Goal: Information Seeking & Learning: Learn about a topic

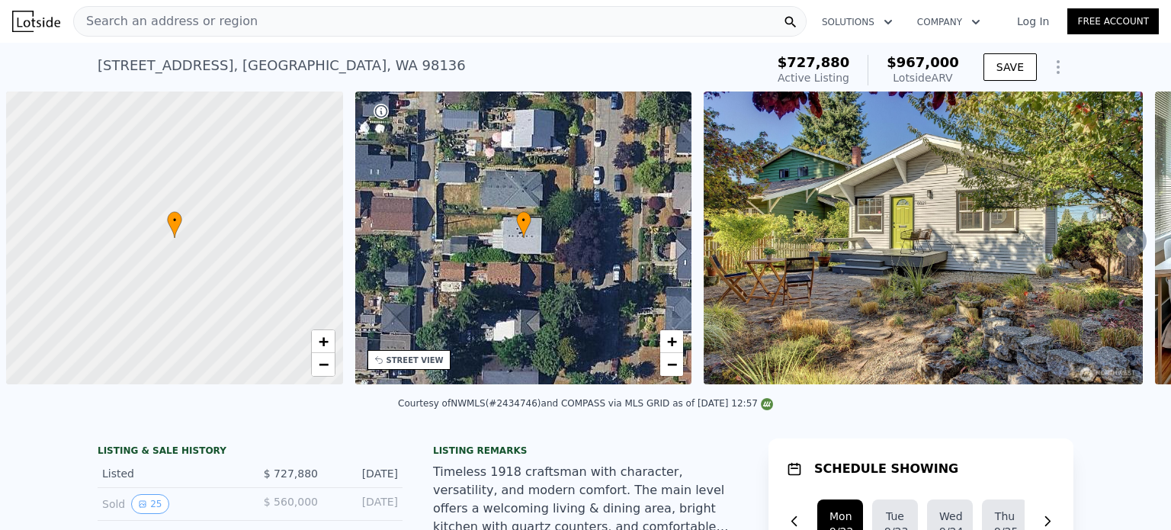
scroll to position [0, 6]
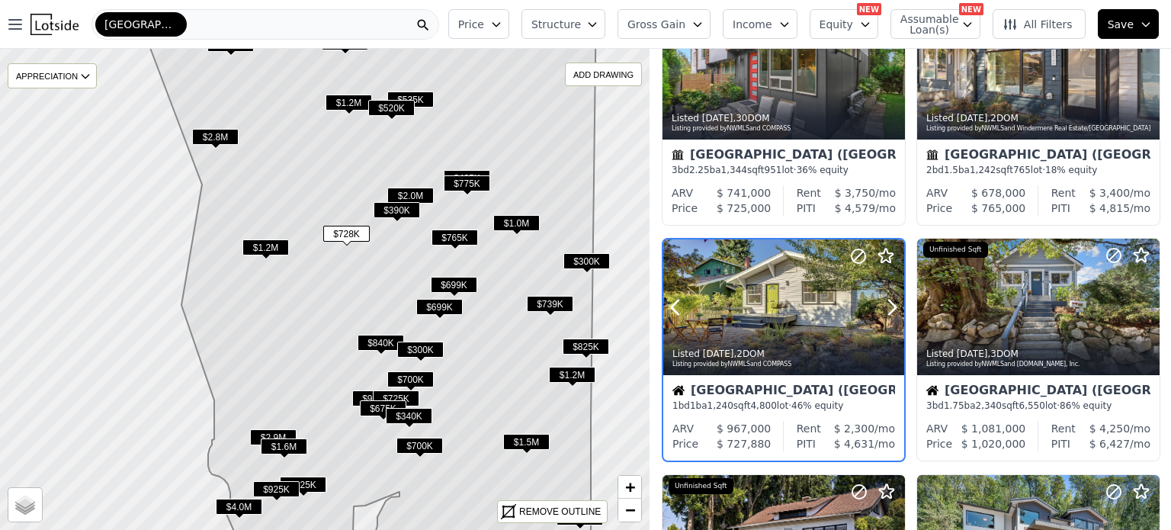
scroll to position [322, 0]
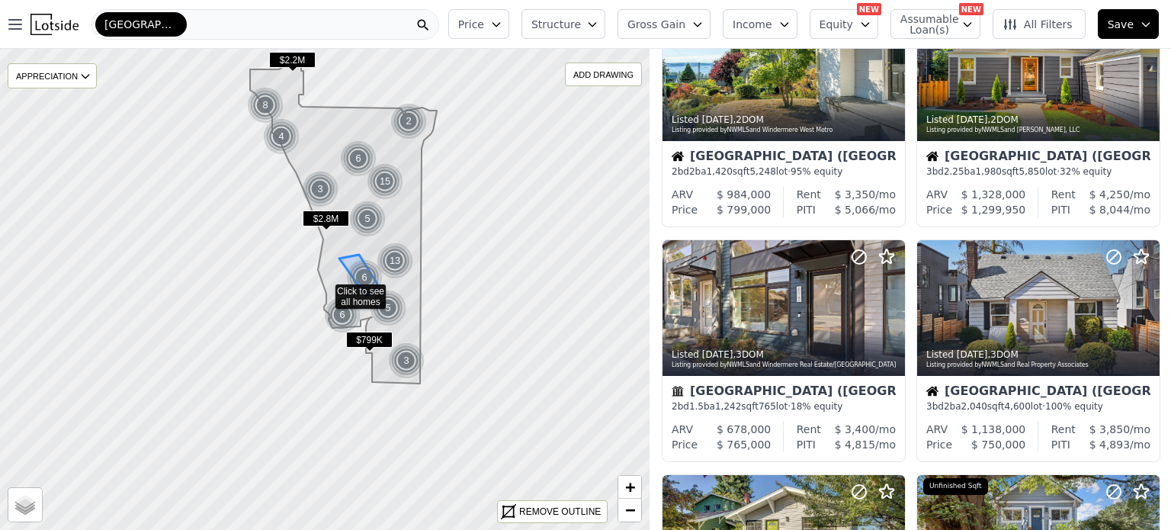
scroll to position [1028, 0]
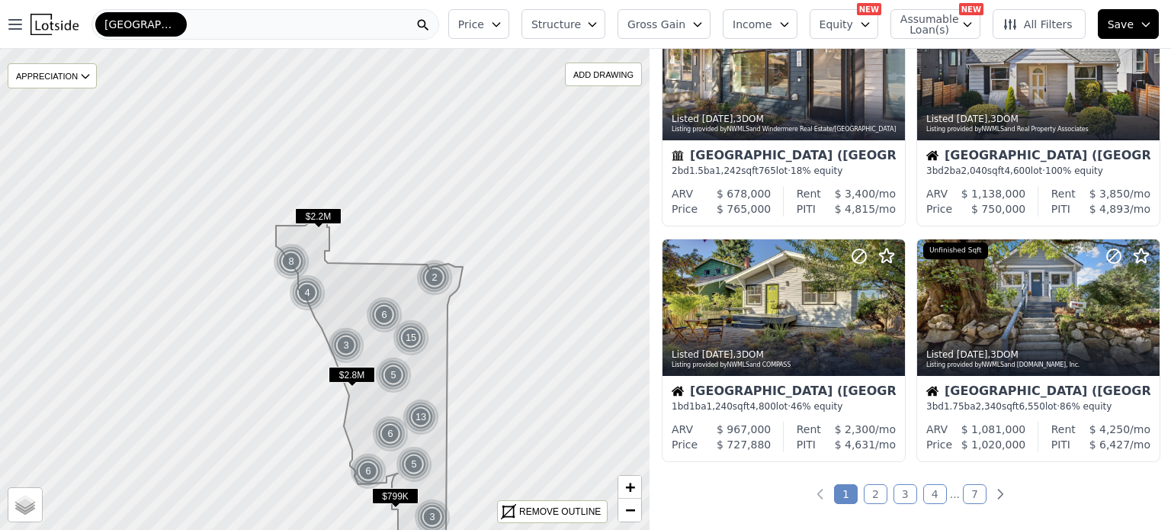
drag, startPoint x: 345, startPoint y: 124, endPoint x: 371, endPoint y: 280, distance: 157.8
click at [371, 280] on icon at bounding box center [369, 379] width 187 height 322
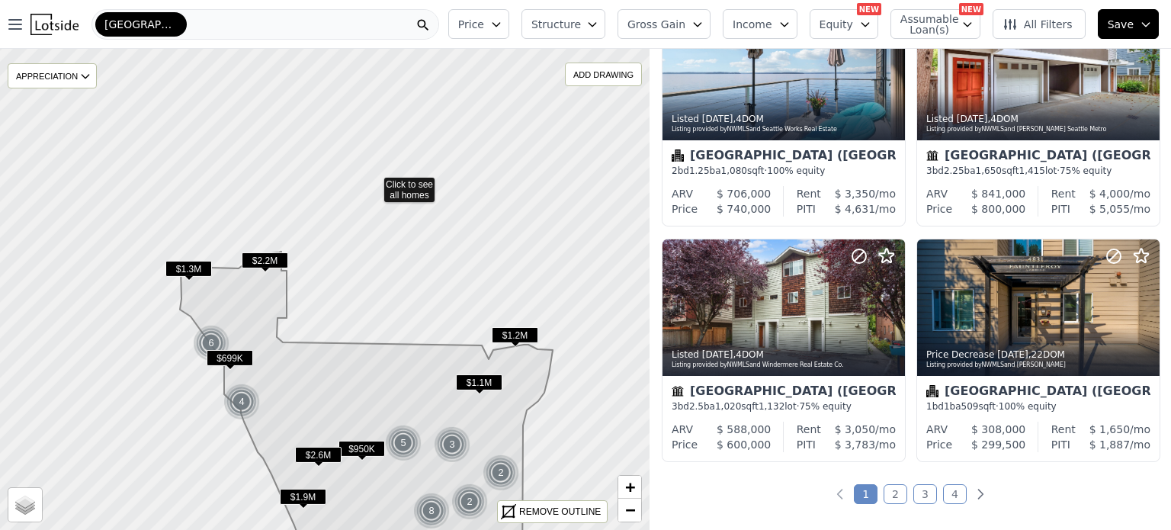
scroll to position [558, 0]
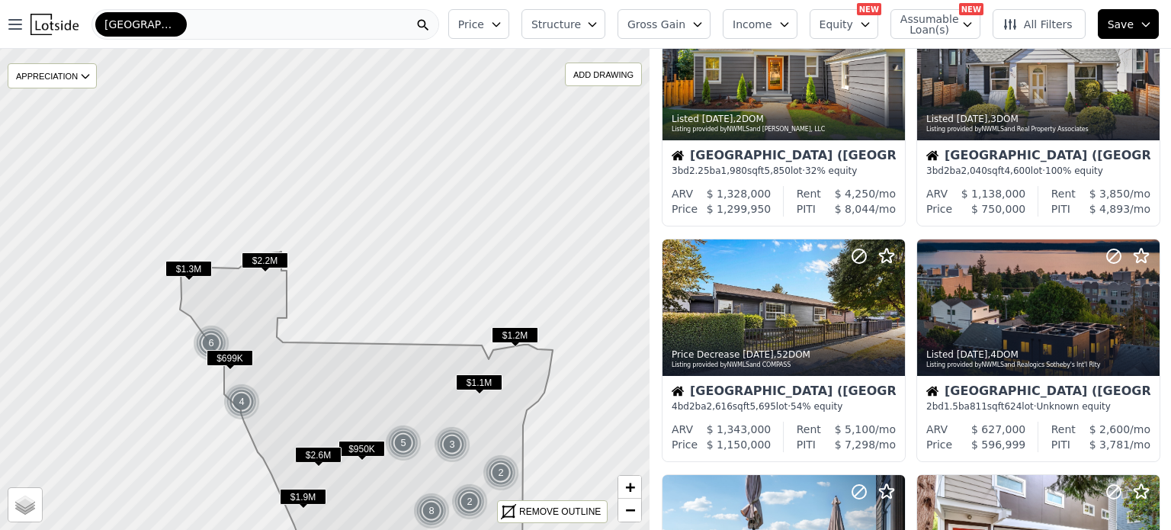
click at [502, 18] on icon "button" at bounding box center [496, 24] width 12 height 12
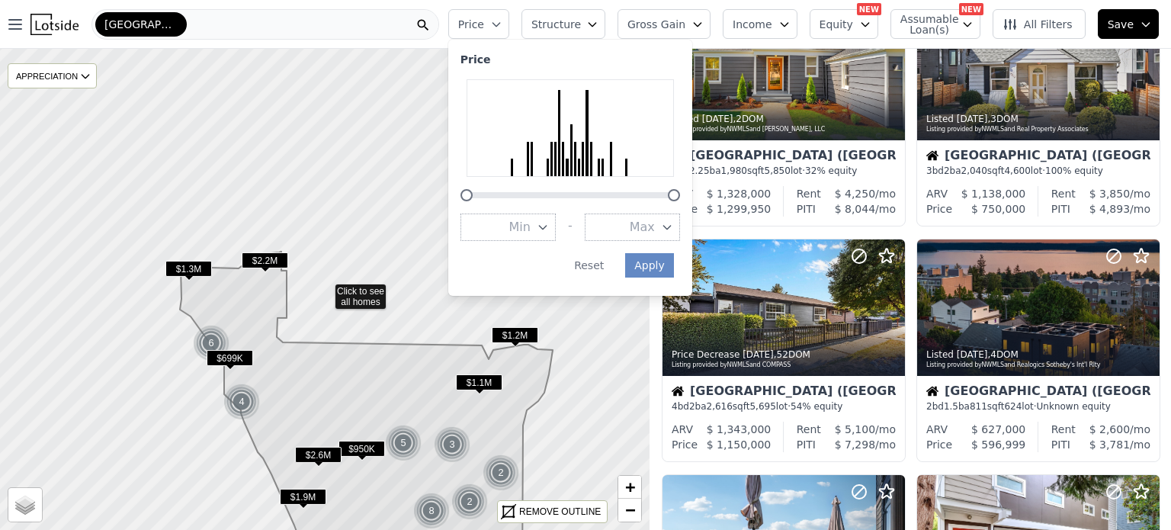
click at [460, 82] on icon at bounding box center [325, 289] width 784 height 582
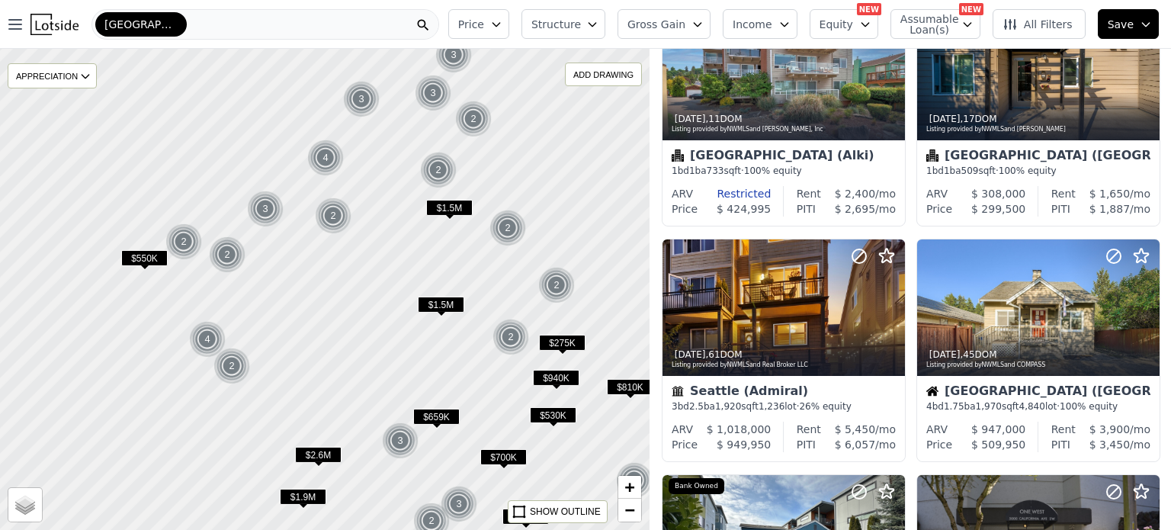
scroll to position [87, 0]
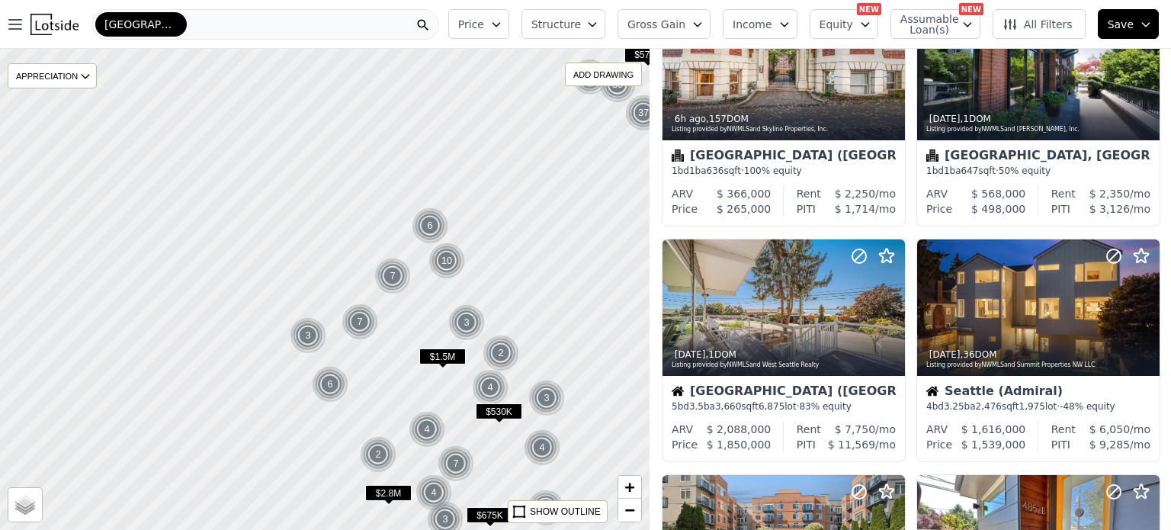
scroll to position [322, 0]
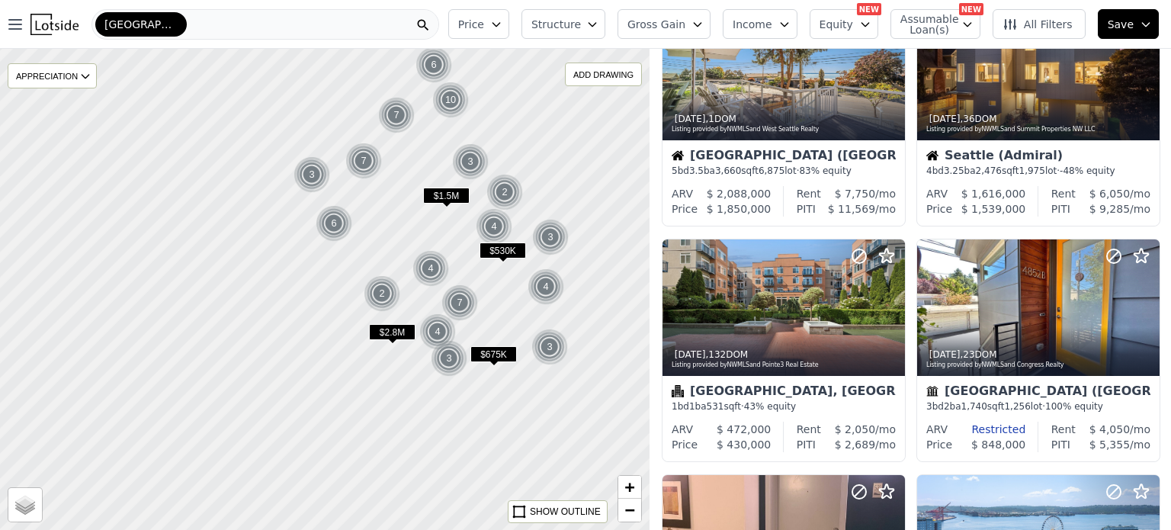
drag, startPoint x: 400, startPoint y: 395, endPoint x: 402, endPoint y: 216, distance: 178.4
click at [402, 216] on div at bounding box center [324, 289] width 779 height 577
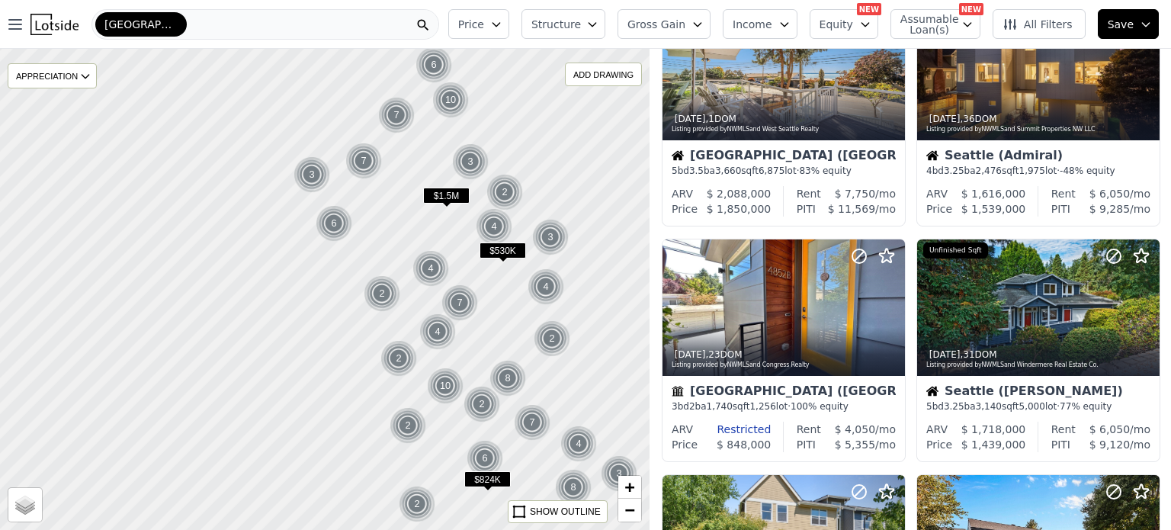
click at [509, 30] on button "Price" at bounding box center [478, 24] width 61 height 30
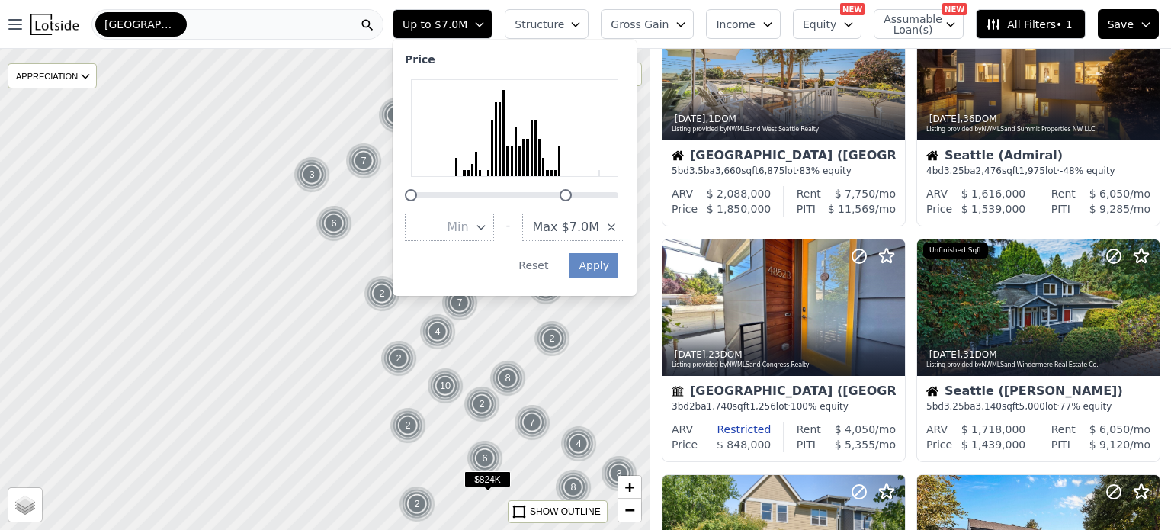
drag, startPoint x: 701, startPoint y: 196, endPoint x: 647, endPoint y: 195, distance: 54.1
click at [624, 186] on div at bounding box center [515, 186] width 220 height 0
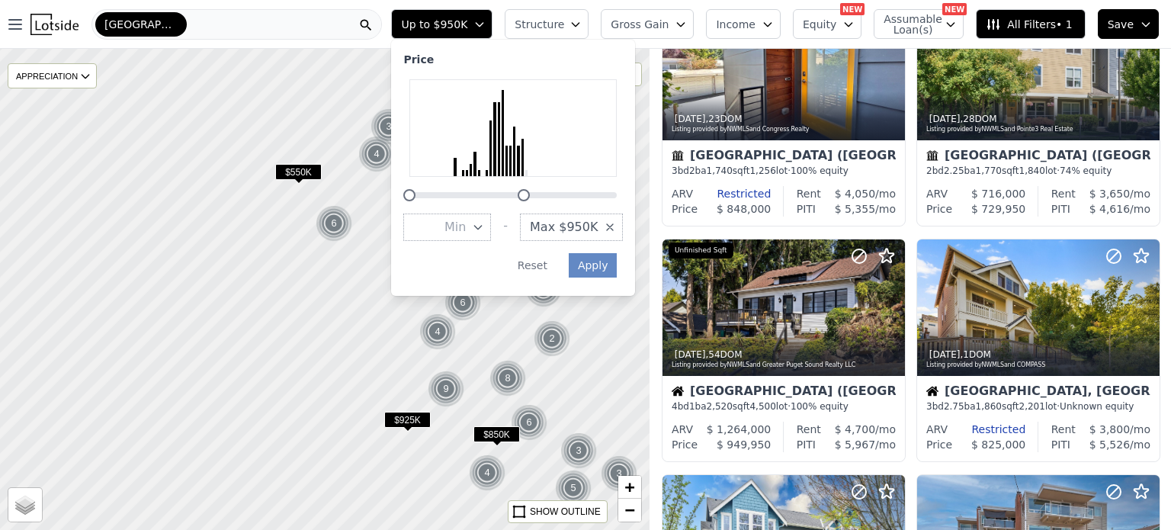
drag, startPoint x: 594, startPoint y: 195, endPoint x: 552, endPoint y: 189, distance: 42.4
click at [530, 189] on div at bounding box center [524, 195] width 12 height 12
click at [617, 264] on button "Apply" at bounding box center [593, 265] width 49 height 24
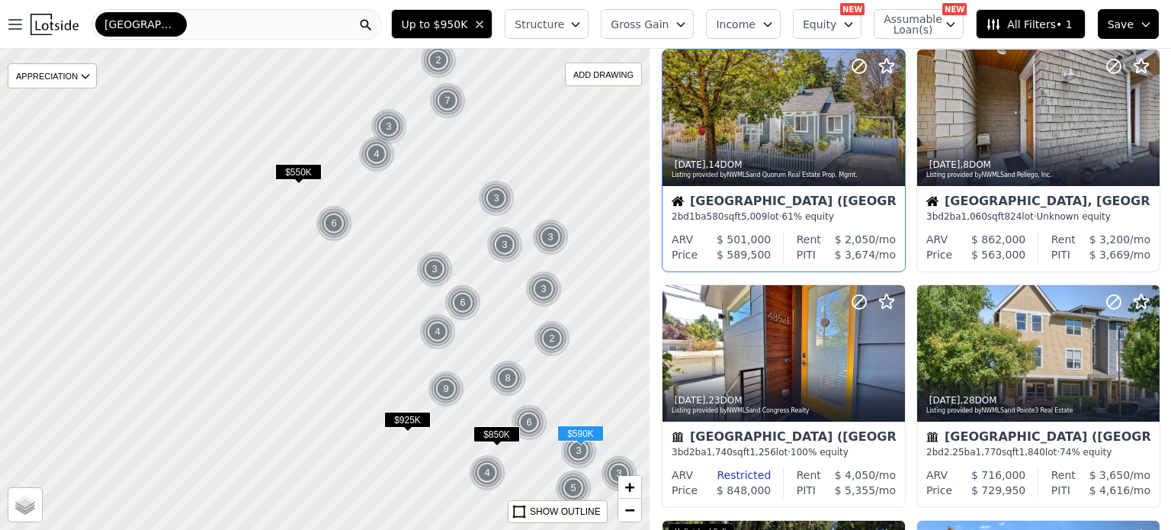
scroll to position [42, 0]
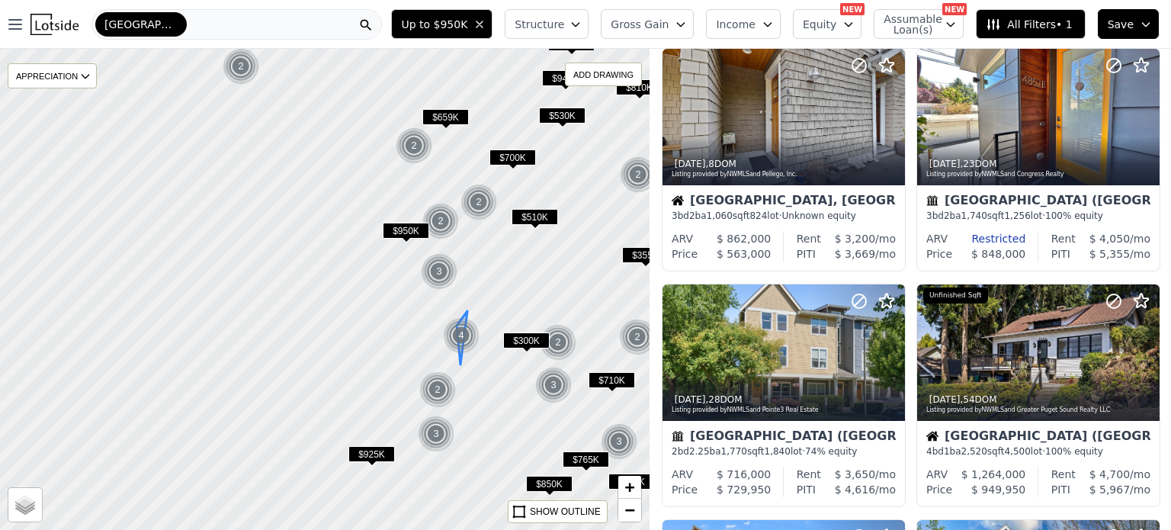
click at [457, 337] on img at bounding box center [461, 335] width 37 height 37
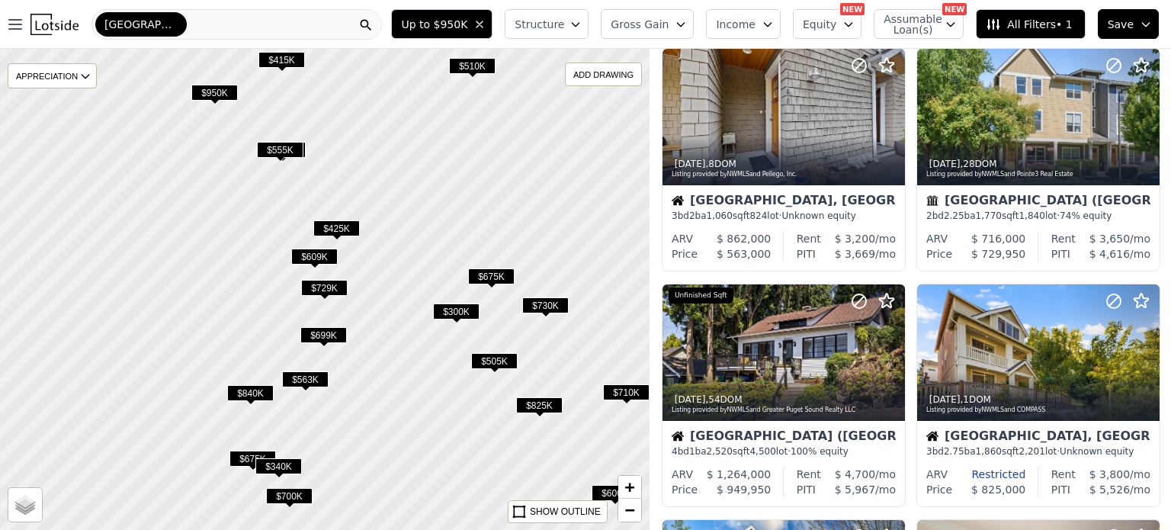
click at [323, 253] on span "$609K" at bounding box center [314, 256] width 46 height 16
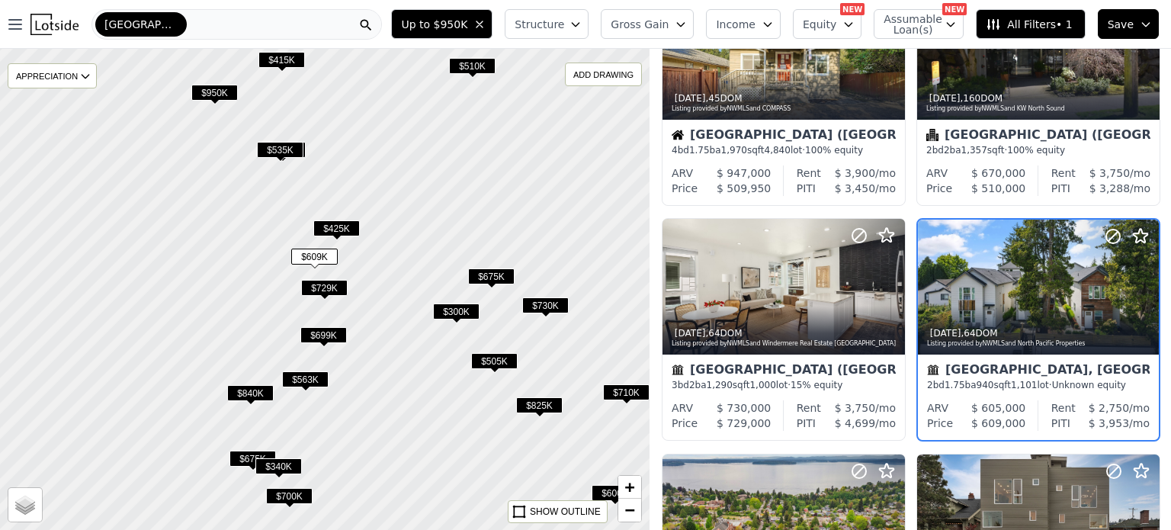
scroll to position [829, 0]
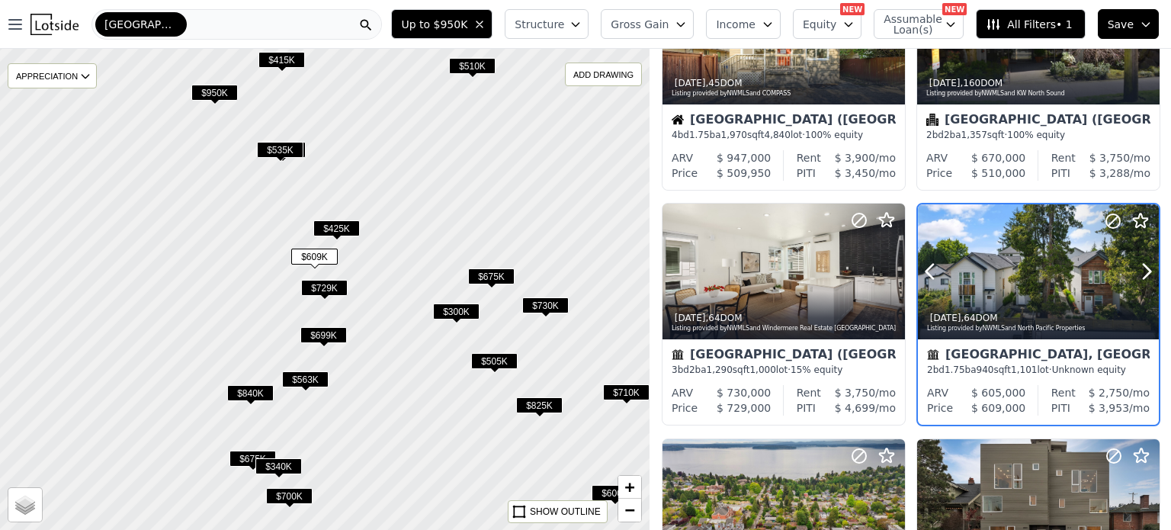
click at [1026, 298] on div at bounding box center [1038, 303] width 241 height 27
click at [245, 459] on span "$675K" at bounding box center [252, 458] width 46 height 16
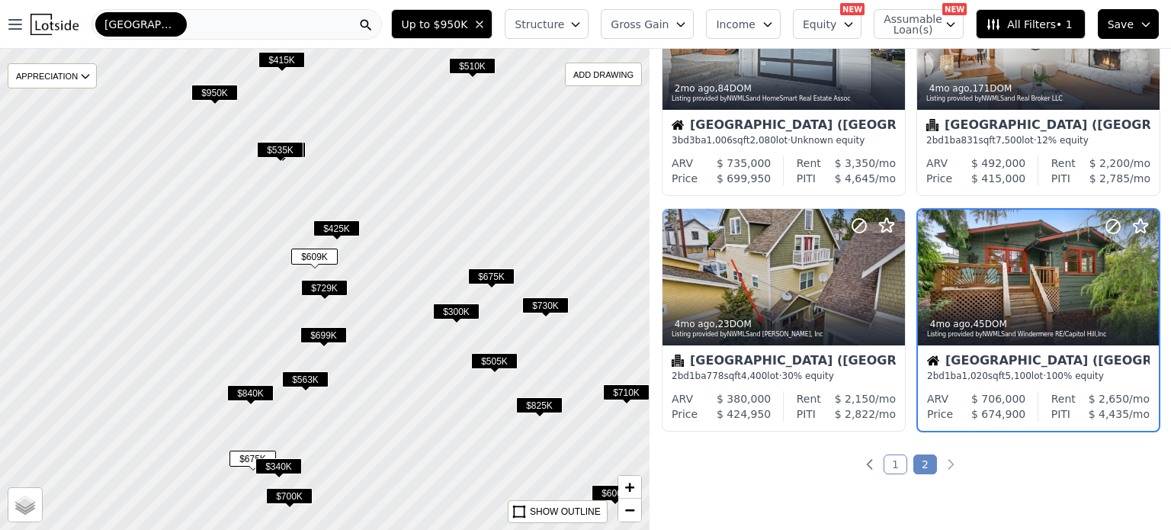
scroll to position [1064, 0]
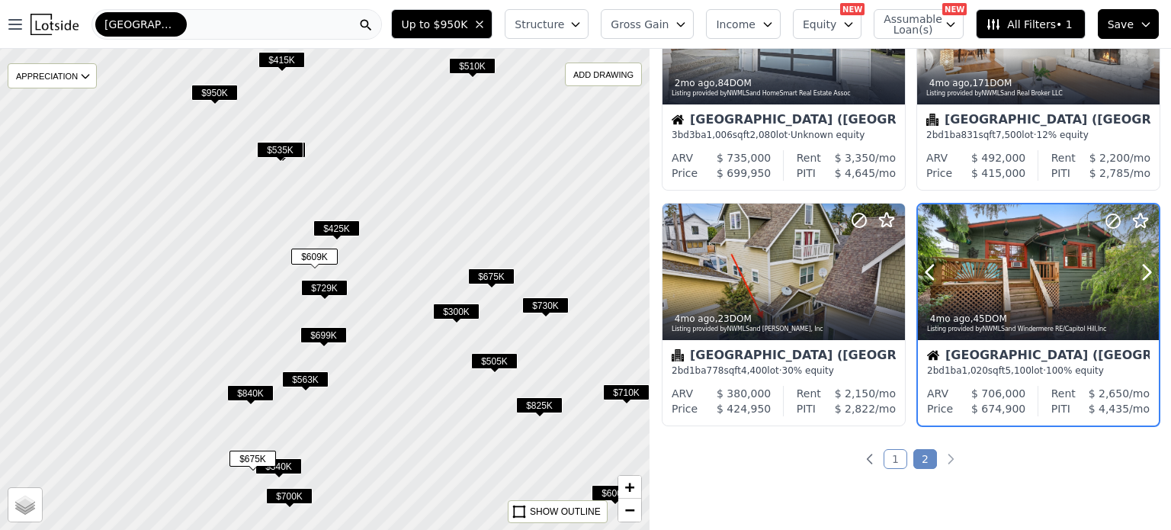
click at [1022, 313] on div "4mo ago , 45 DOM" at bounding box center [1039, 319] width 224 height 12
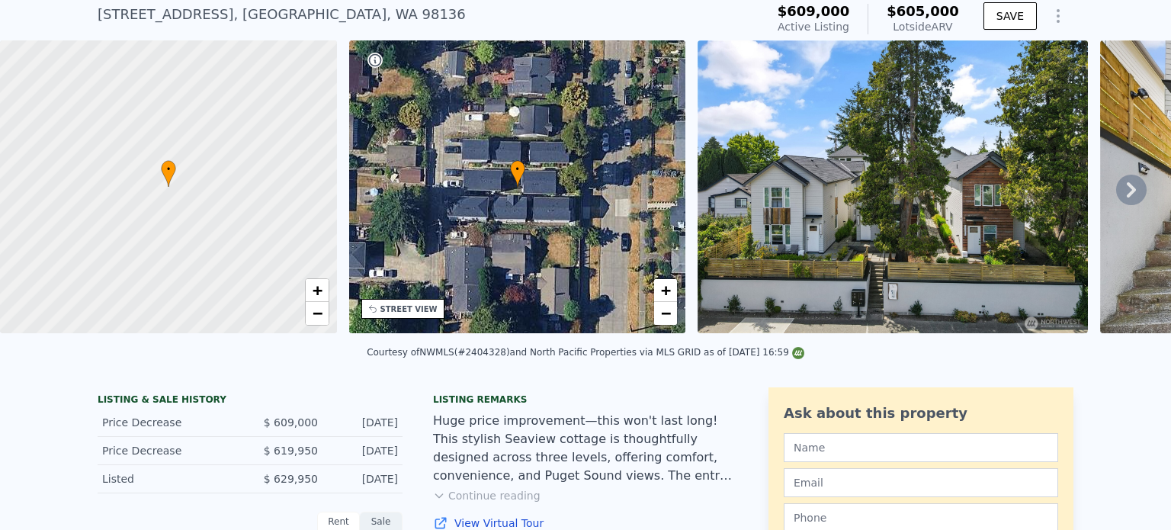
scroll to position [116, 0]
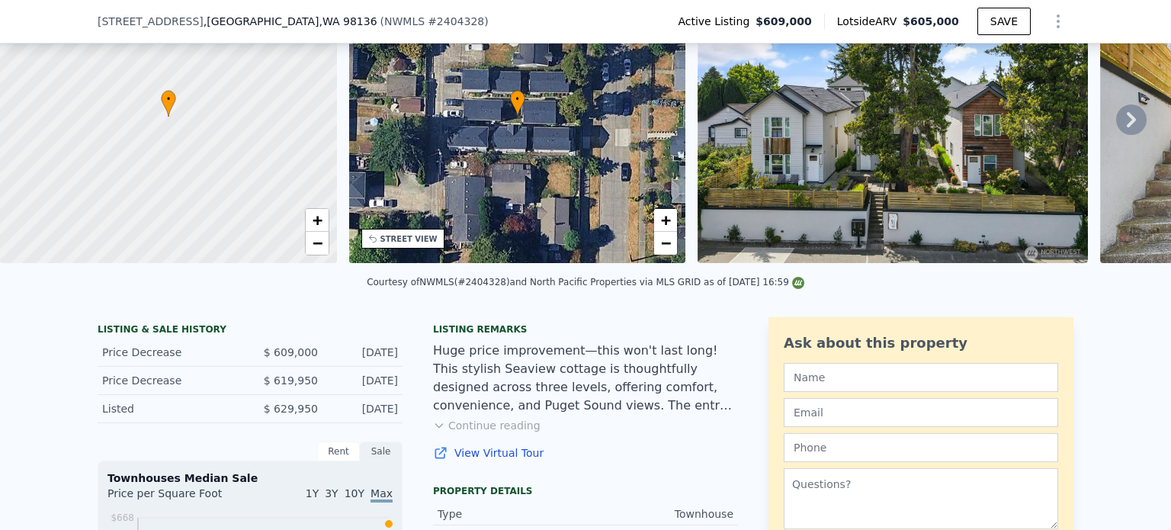
click at [436, 431] on icon at bounding box center [439, 425] width 12 height 12
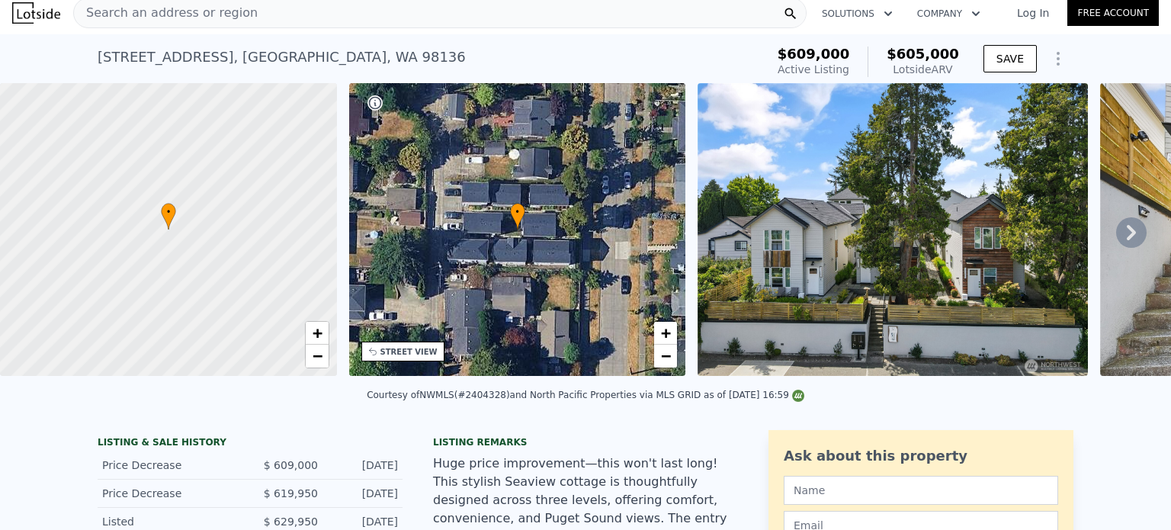
scroll to position [0, 0]
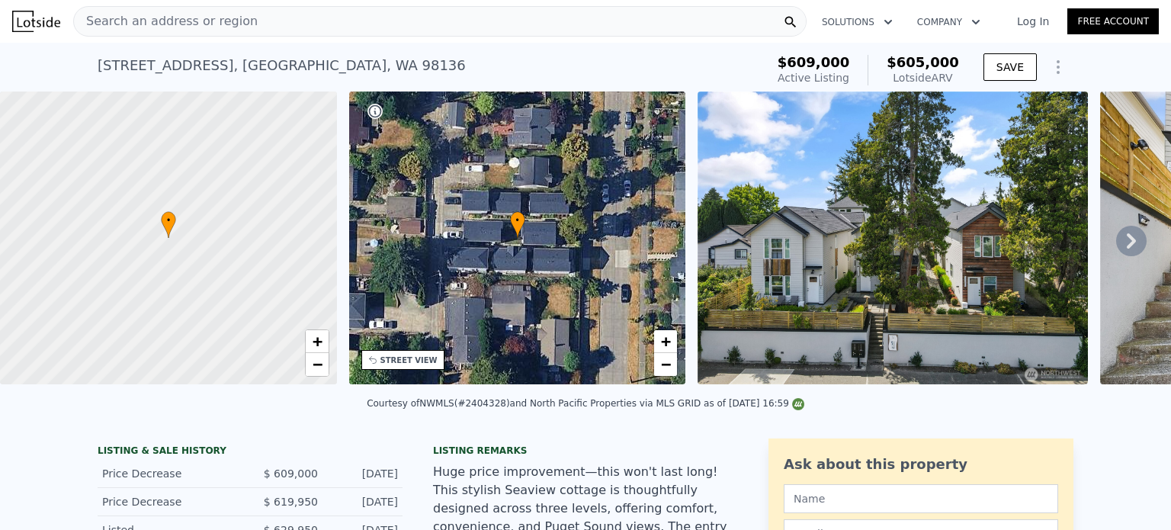
click at [1116, 247] on icon at bounding box center [1131, 241] width 30 height 30
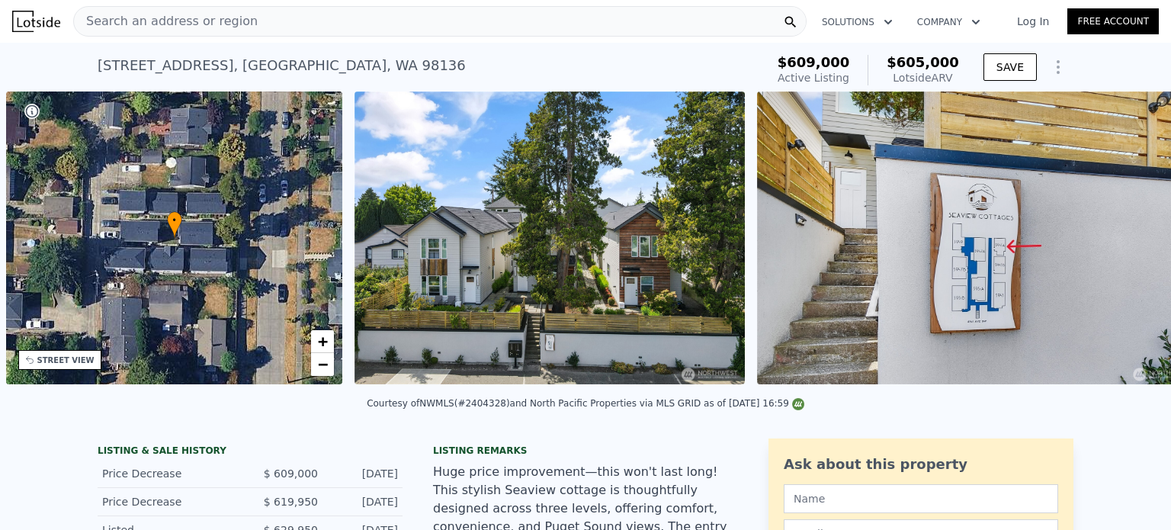
scroll to position [0, 354]
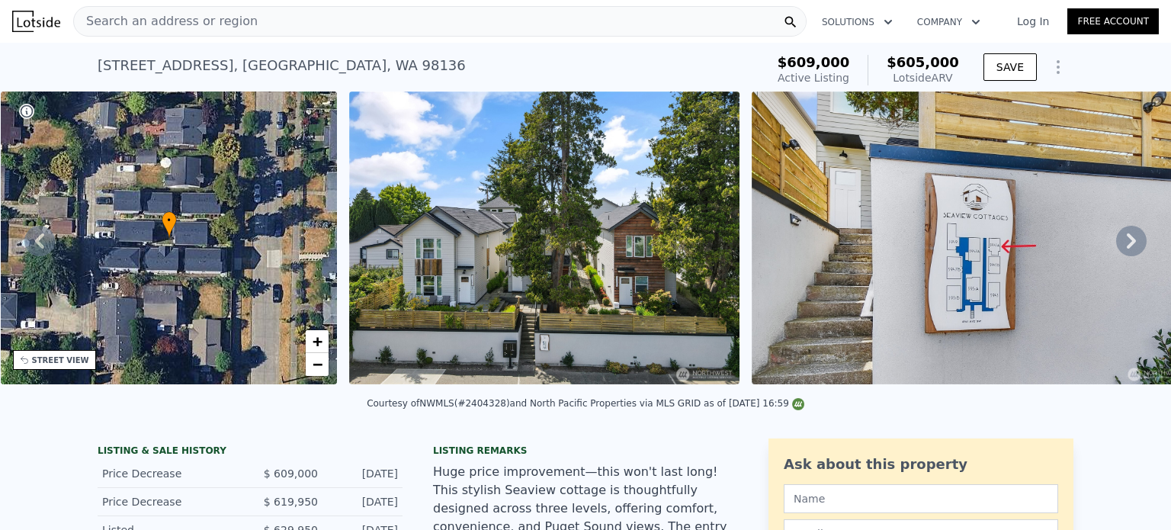
click at [1116, 247] on icon at bounding box center [1131, 241] width 30 height 30
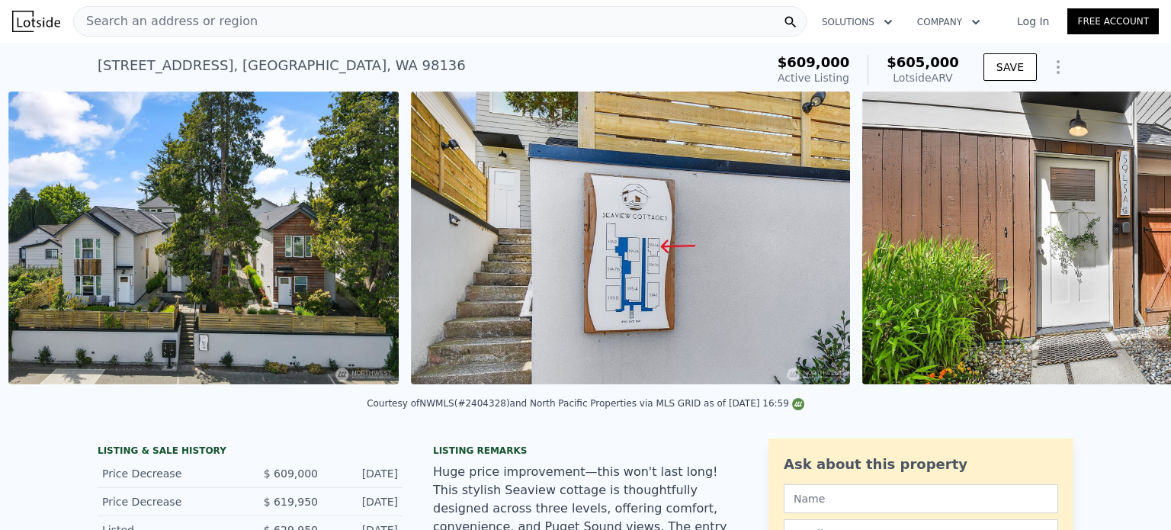
scroll to position [0, 697]
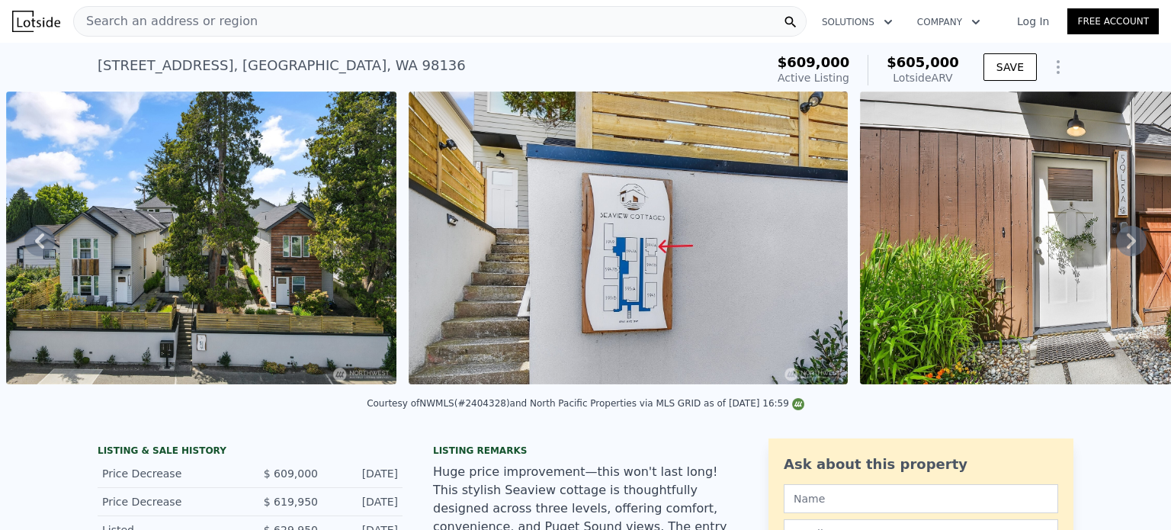
click at [1116, 247] on icon at bounding box center [1131, 241] width 30 height 30
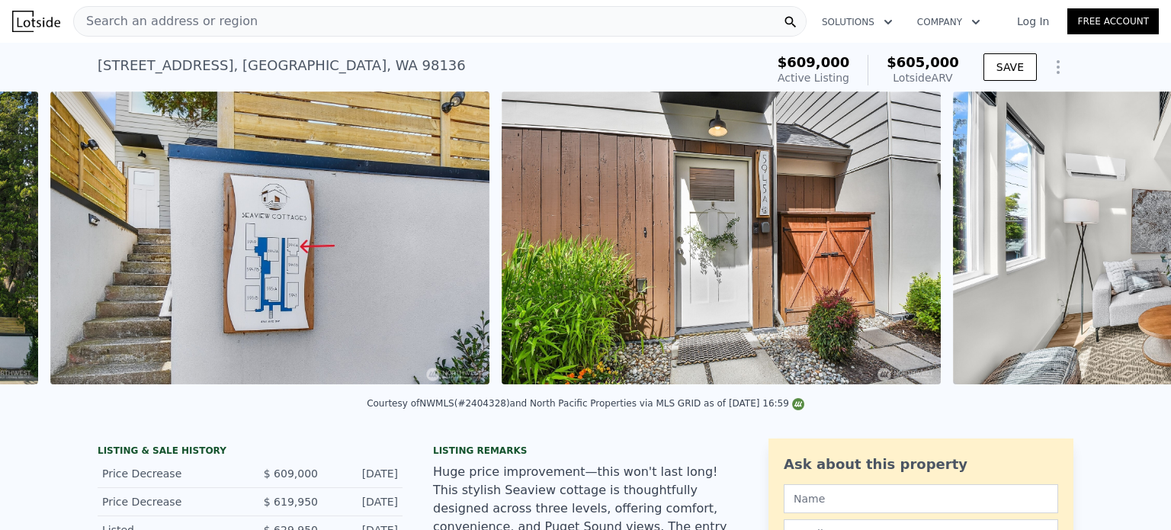
scroll to position [0, 1100]
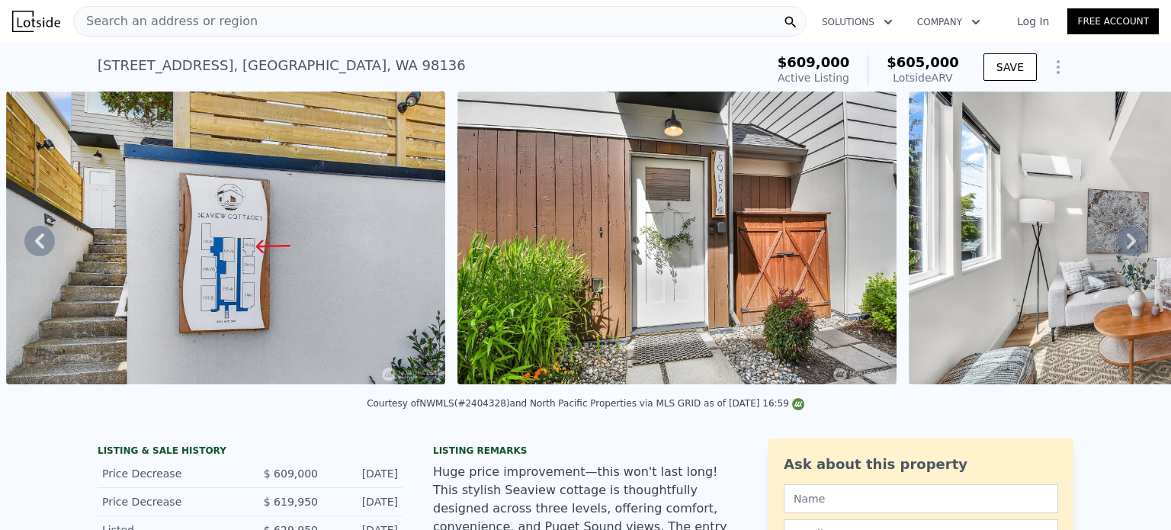
click at [1116, 247] on icon at bounding box center [1131, 241] width 30 height 30
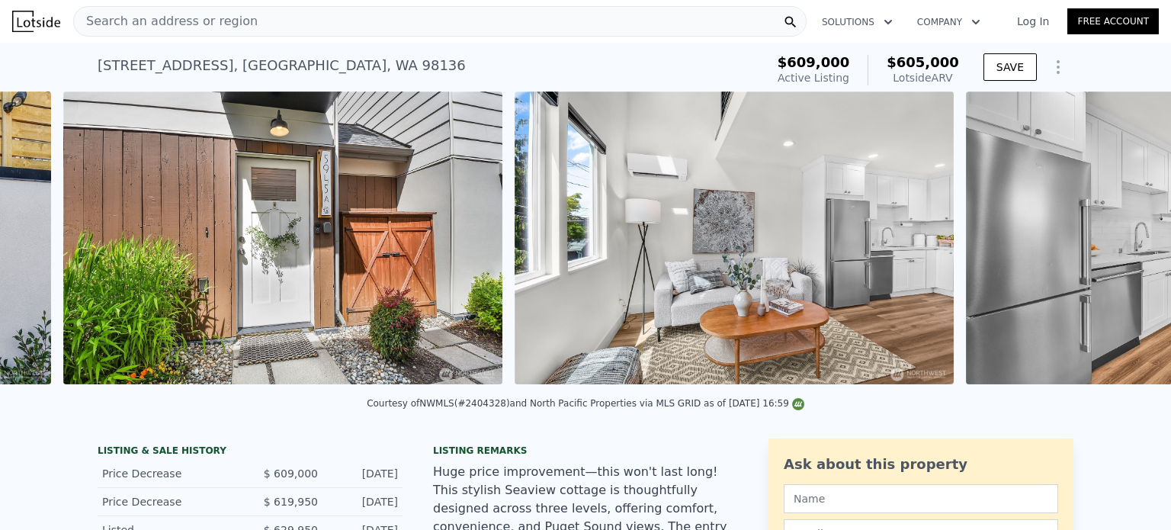
scroll to position [0, 1551]
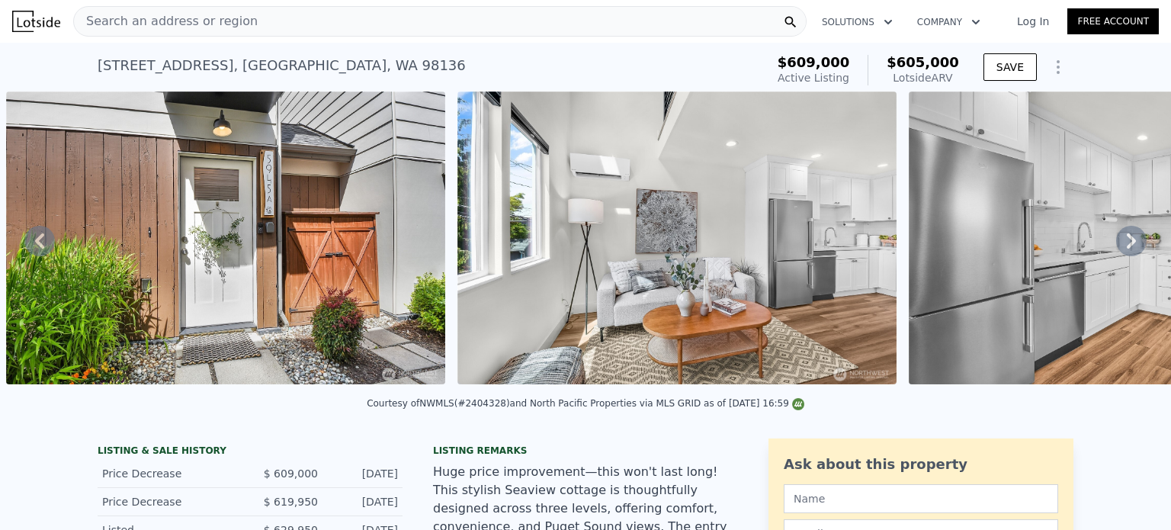
click at [1116, 247] on icon at bounding box center [1131, 241] width 30 height 30
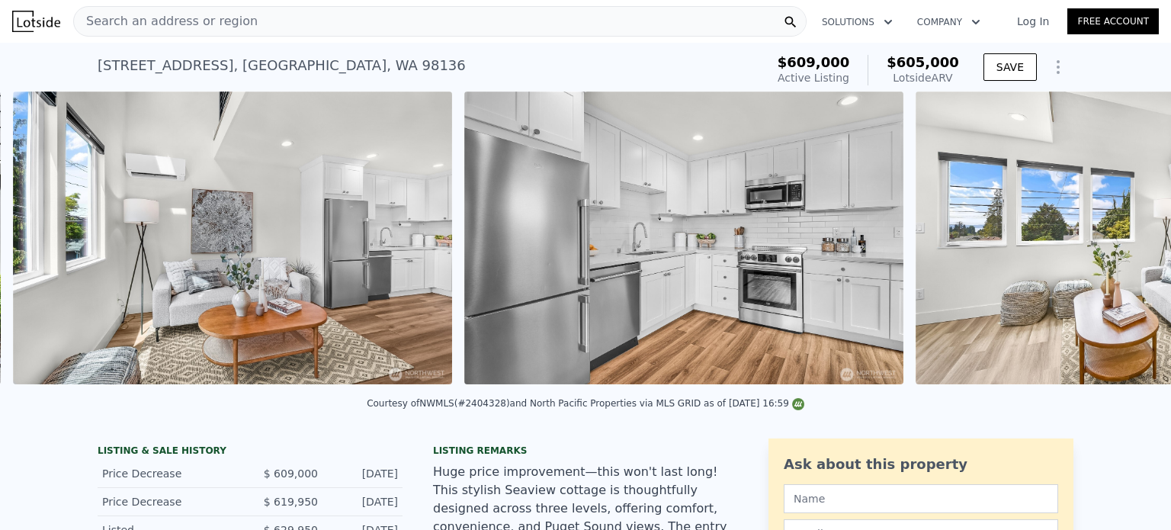
scroll to position [0, 2002]
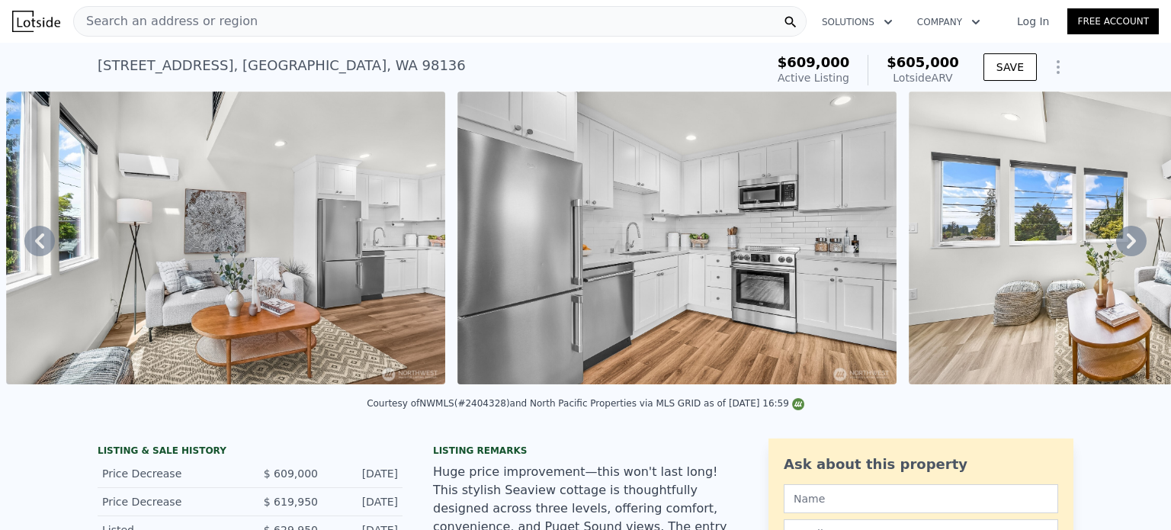
click at [1116, 247] on icon at bounding box center [1131, 241] width 30 height 30
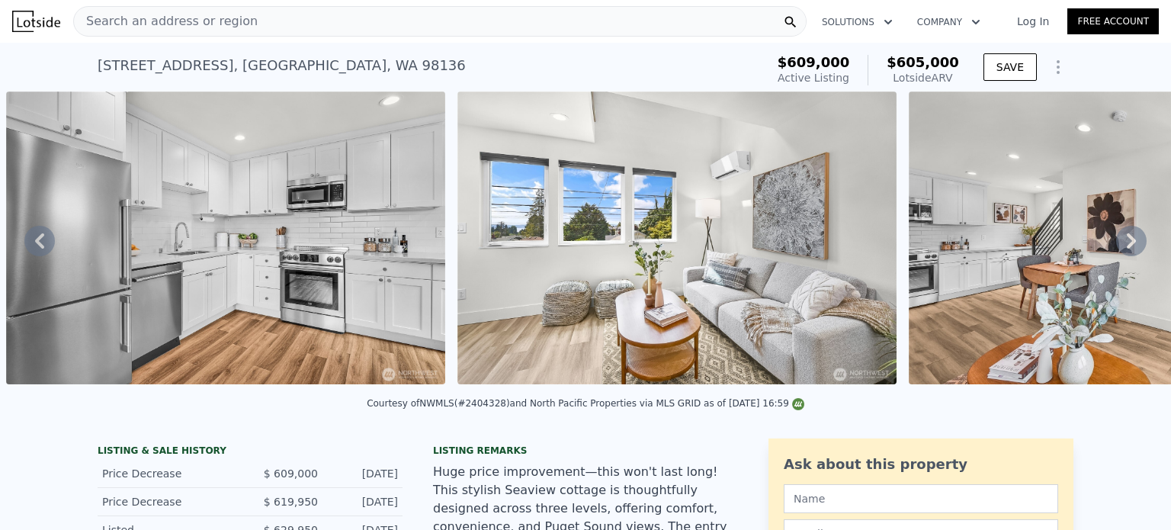
click at [1116, 247] on icon at bounding box center [1131, 241] width 30 height 30
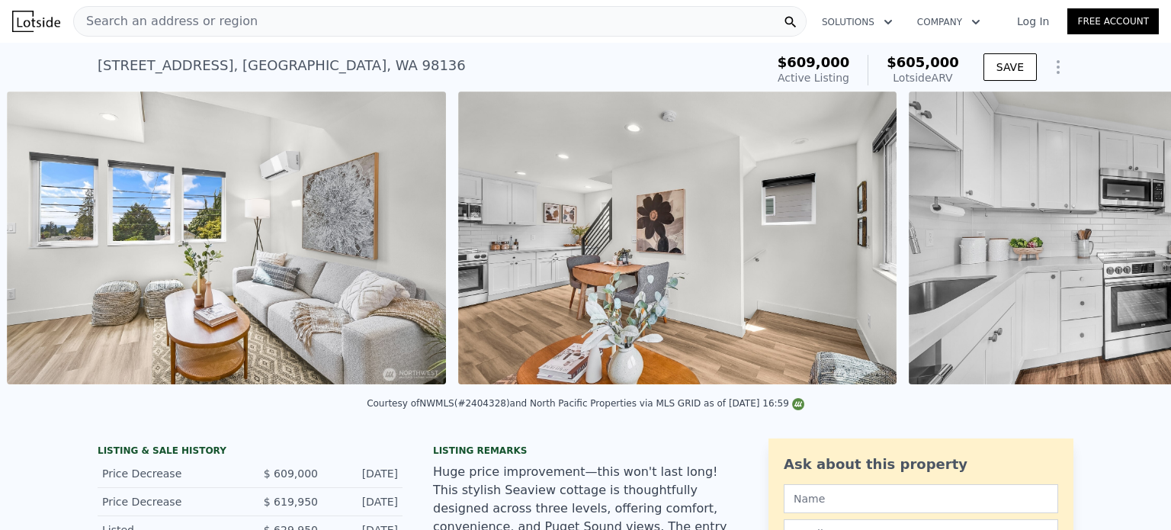
scroll to position [0, 2905]
click at [1116, 247] on icon at bounding box center [1131, 241] width 30 height 30
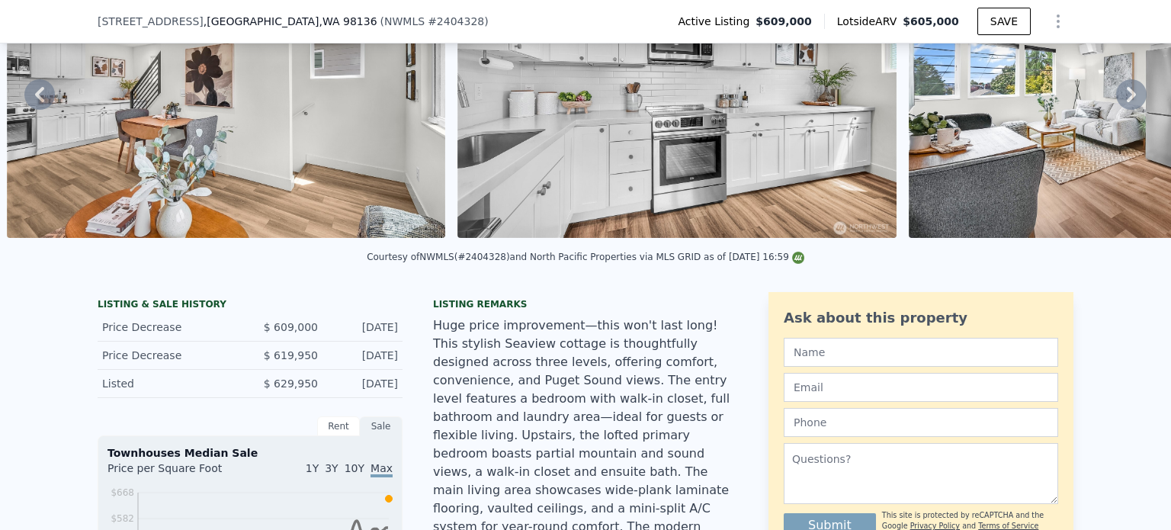
scroll to position [141, 0]
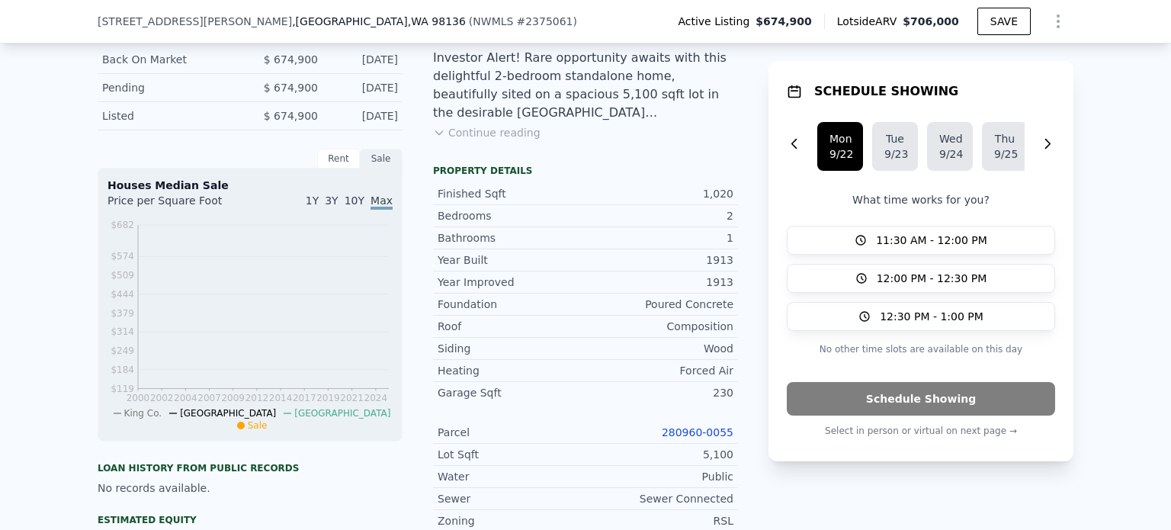
scroll to position [345, 0]
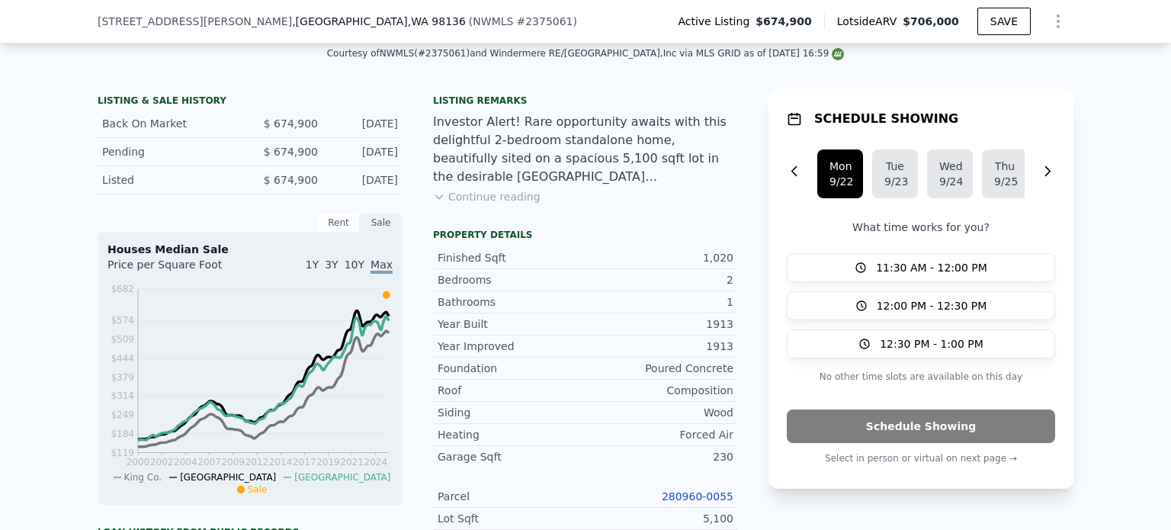
click at [443, 204] on button "Continue reading" at bounding box center [486, 196] width 107 height 15
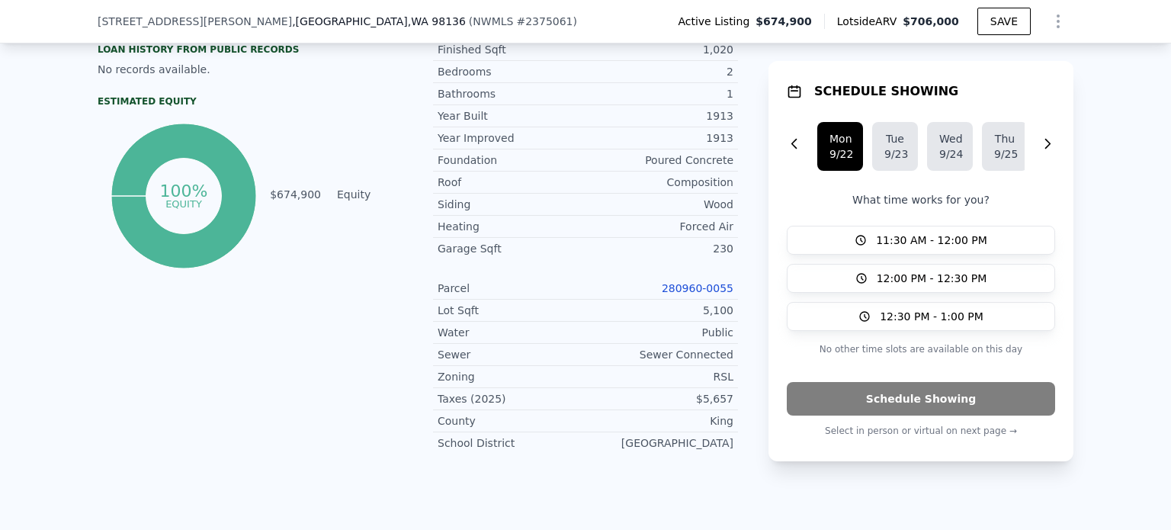
scroll to position [841, 0]
